Goal: Transaction & Acquisition: Purchase product/service

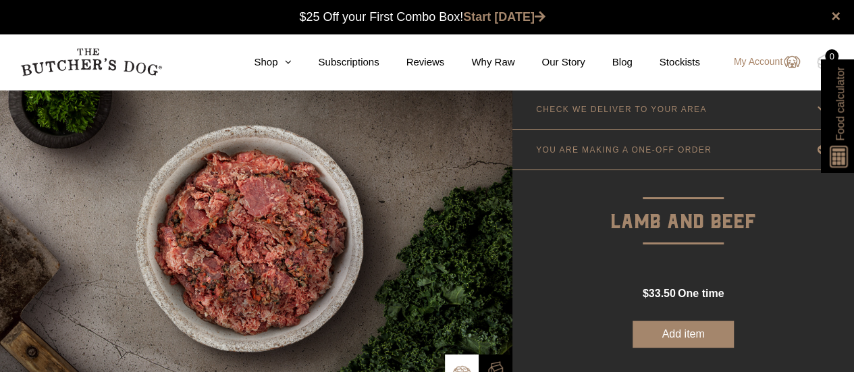
click at [282, 70] on nav "0 Shop Combo Boxes Treats" at bounding box center [427, 61] width 854 height 55
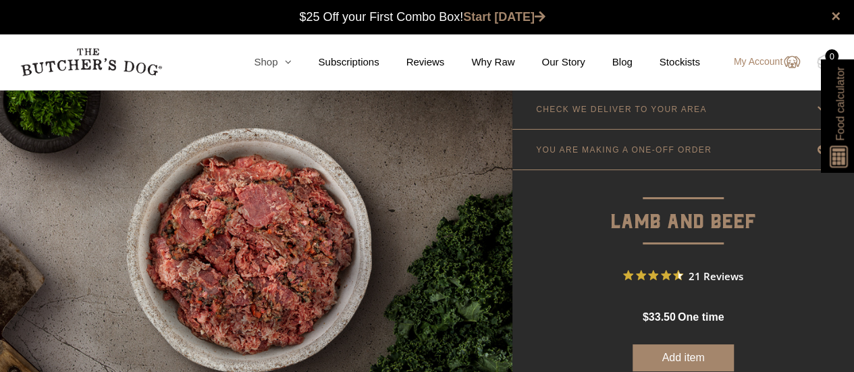
click at [291, 63] on icon at bounding box center [283, 62] width 13 height 10
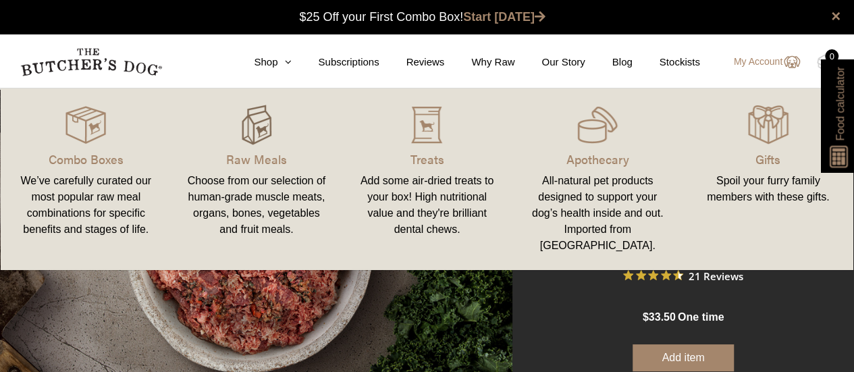
click at [264, 126] on img at bounding box center [256, 125] width 40 height 40
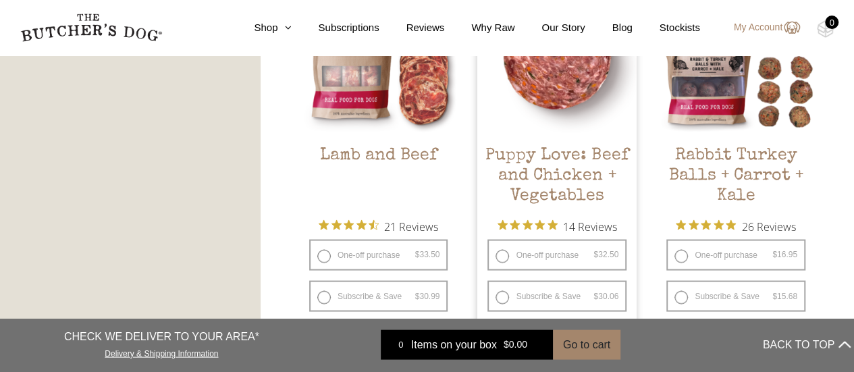
scroll to position [1147, 0]
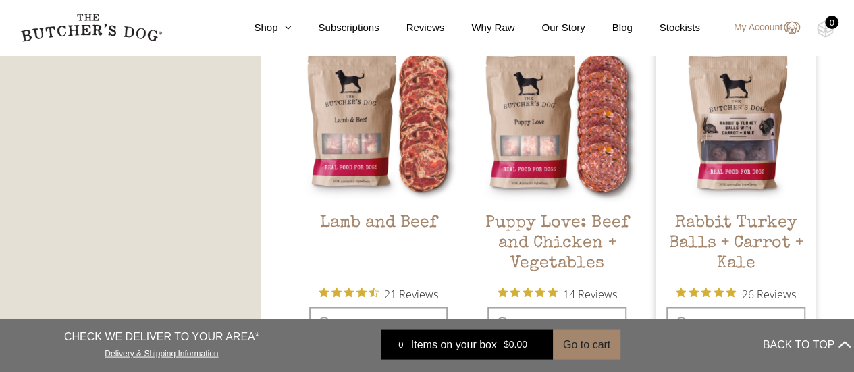
click at [723, 165] on img at bounding box center [735, 122] width 159 height 159
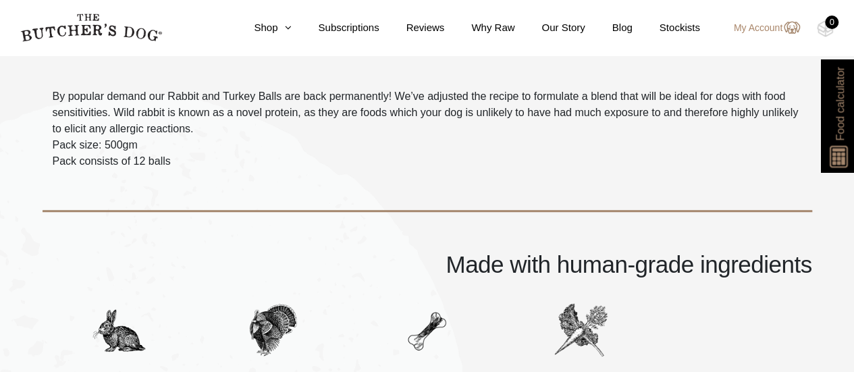
scroll to position [337, 0]
